Goal: Task Accomplishment & Management: Manage account settings

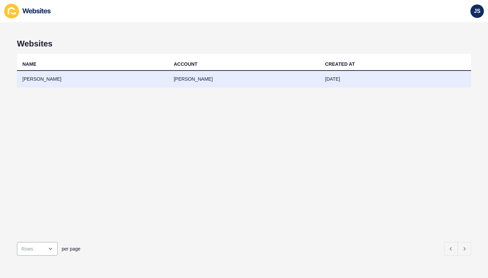
click at [46, 77] on td "[PERSON_NAME]" at bounding box center [93, 79] width 152 height 17
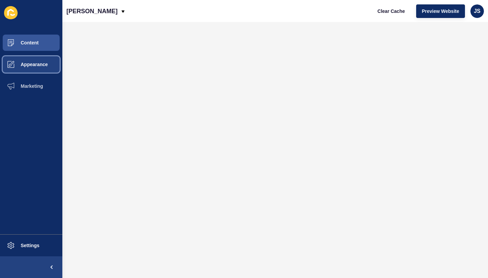
click at [41, 68] on button "Appearance" at bounding box center [31, 65] width 62 height 22
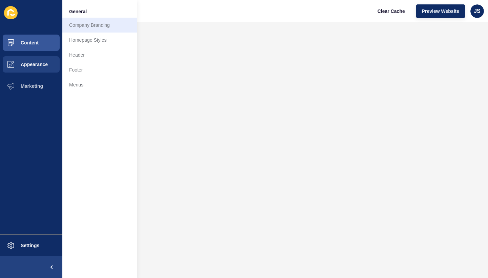
click at [89, 25] on link "Company Branding" at bounding box center [99, 25] width 75 height 15
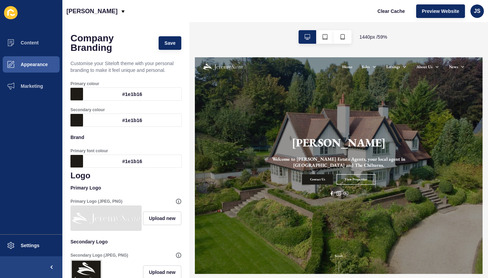
click at [417, 204] on h1 "[PERSON_NAME]" at bounding box center [438, 202] width 159 height 24
click at [46, 65] on span "Appearance" at bounding box center [23, 64] width 49 height 5
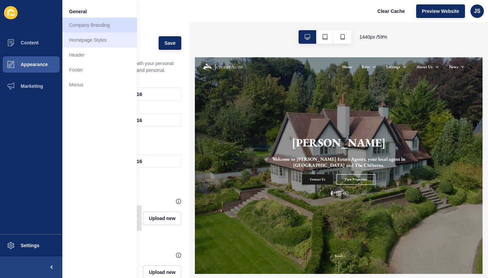
click at [91, 43] on link "Homepage Styles" at bounding box center [99, 40] width 75 height 15
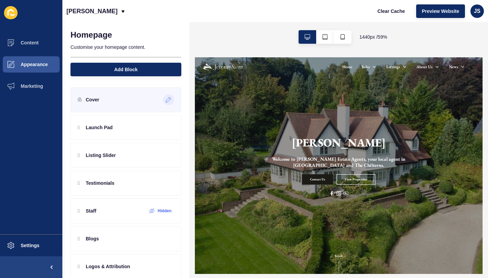
click at [169, 98] on icon at bounding box center [169, 99] width 6 height 5
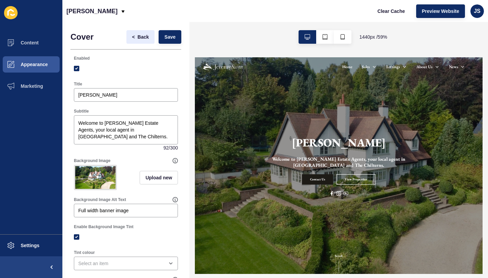
click at [141, 35] on span "Back" at bounding box center [143, 37] width 11 height 7
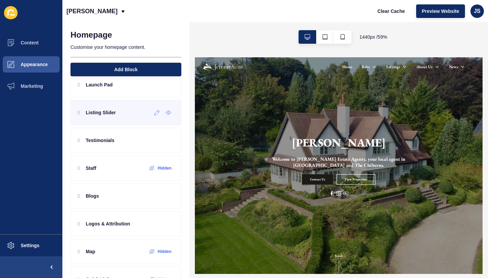
scroll to position [44, 0]
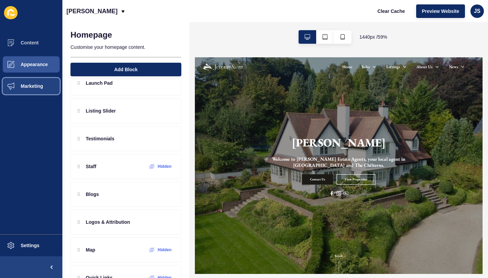
click at [43, 84] on button "Marketing" at bounding box center [31, 86] width 62 height 22
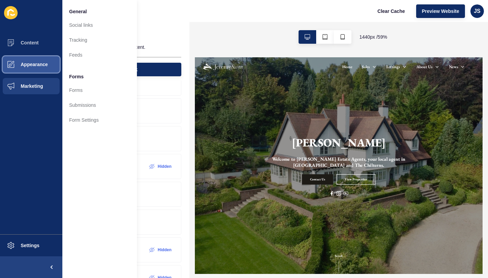
click at [42, 64] on span "Appearance" at bounding box center [23, 64] width 49 height 5
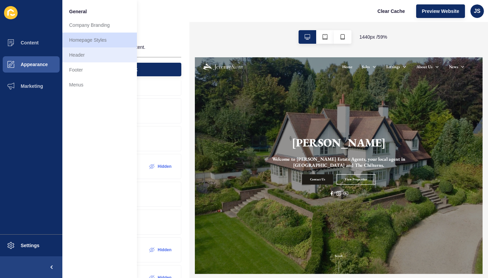
click at [83, 57] on link "Header" at bounding box center [99, 54] width 75 height 15
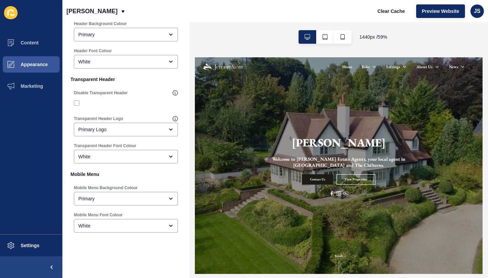
scroll to position [153, 0]
click at [47, 68] on button "Appearance" at bounding box center [31, 65] width 62 height 22
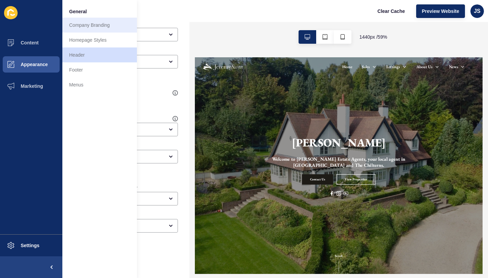
click at [98, 27] on link "Company Branding" at bounding box center [99, 25] width 75 height 15
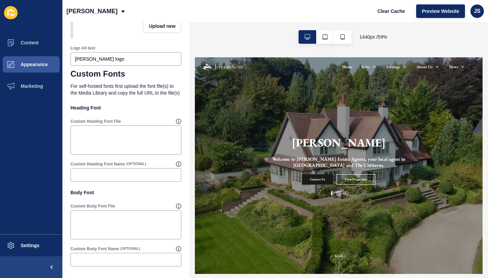
scroll to position [300, 0]
click at [443, 200] on h1 "[PERSON_NAME]" at bounding box center [438, 202] width 159 height 24
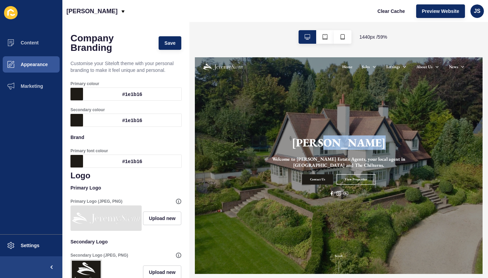
scroll to position [0, 0]
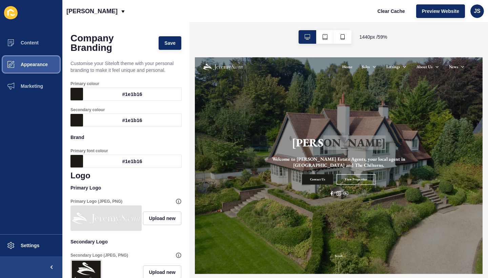
click at [40, 68] on button "Appearance" at bounding box center [31, 65] width 62 height 22
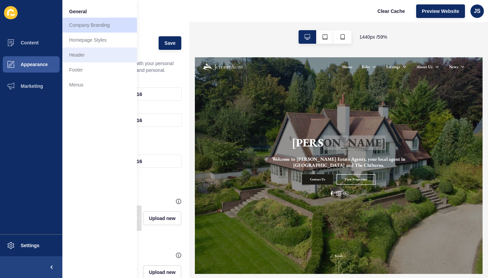
click at [76, 56] on link "Header" at bounding box center [99, 54] width 75 height 15
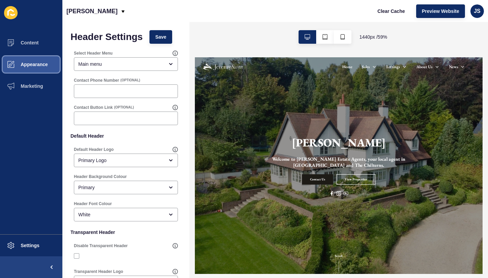
click at [45, 63] on span "Appearance" at bounding box center [23, 64] width 49 height 5
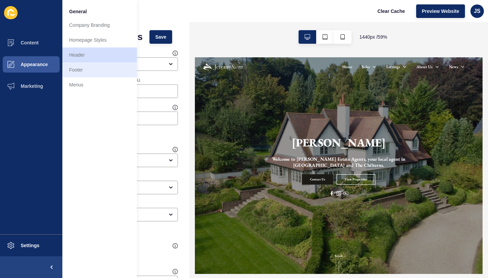
click at [89, 74] on link "Footer" at bounding box center [99, 69] width 75 height 15
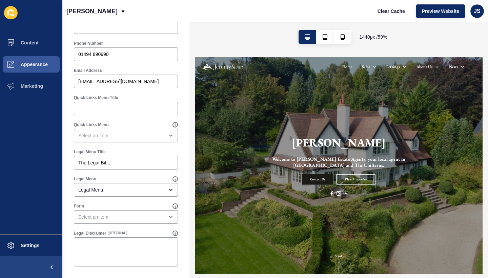
scroll to position [346, 0]
